Goal: Communication & Community: Connect with others

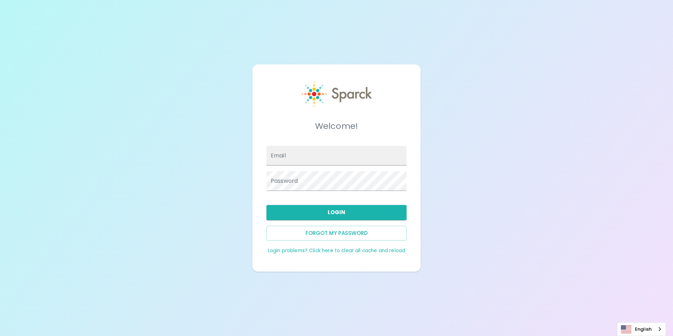
type input "[EMAIL_ADDRESS][DOMAIN_NAME]"
click at [299, 210] on button "Login" at bounding box center [337, 212] width 140 height 15
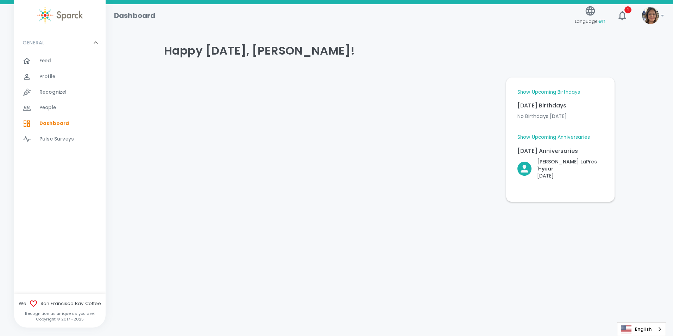
click at [47, 65] on span "Feed 0" at bounding box center [45, 61] width 12 height 10
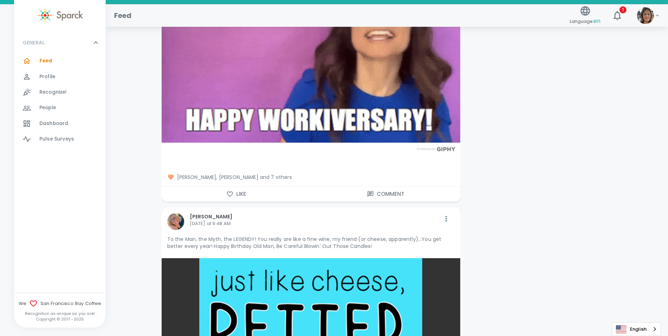
scroll to position [2958, 0]
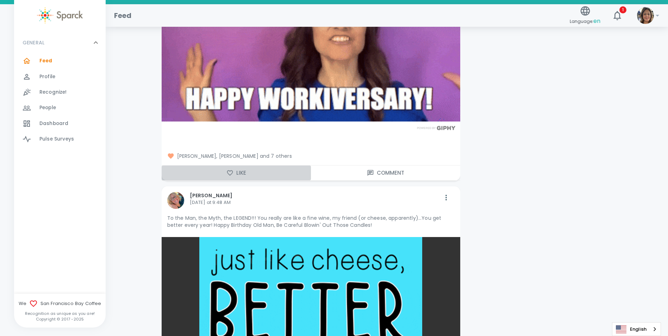
click at [233, 169] on icon "button" at bounding box center [229, 172] width 7 height 7
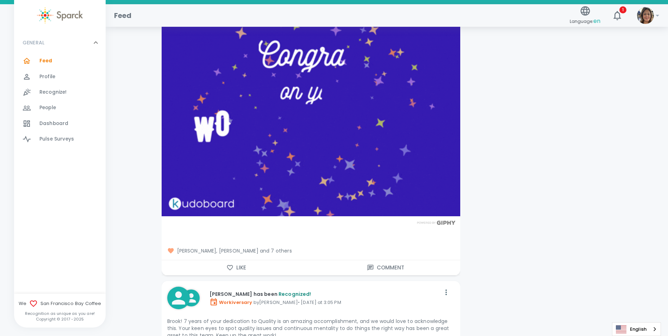
scroll to position [7606, 0]
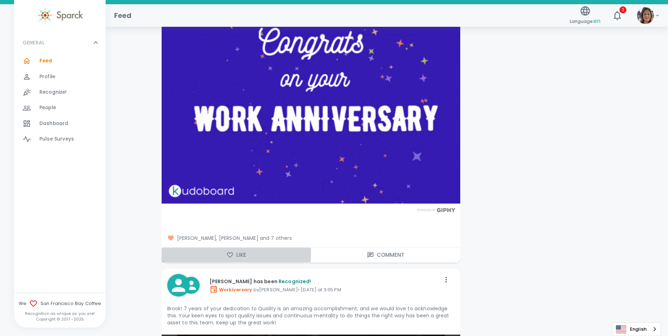
click at [223, 248] on button "Like" at bounding box center [236, 255] width 149 height 15
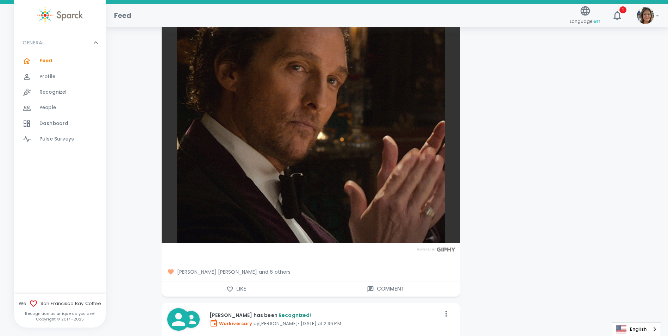
scroll to position [8063, 0]
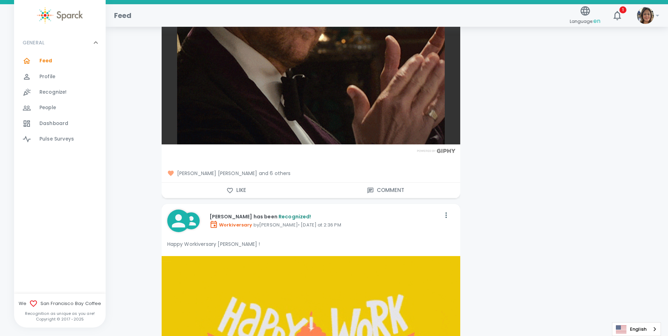
click at [229, 187] on icon "button" at bounding box center [229, 190] width 7 height 7
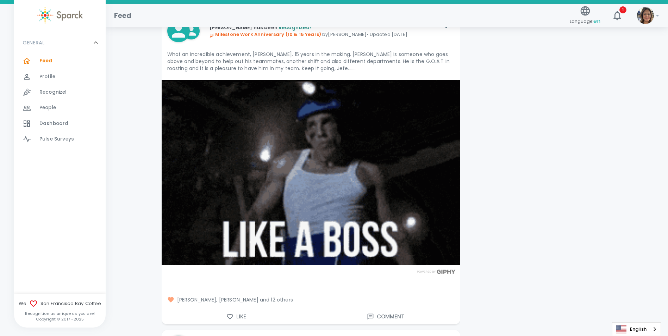
scroll to position [9789, 0]
